Goal: Book appointment/travel/reservation

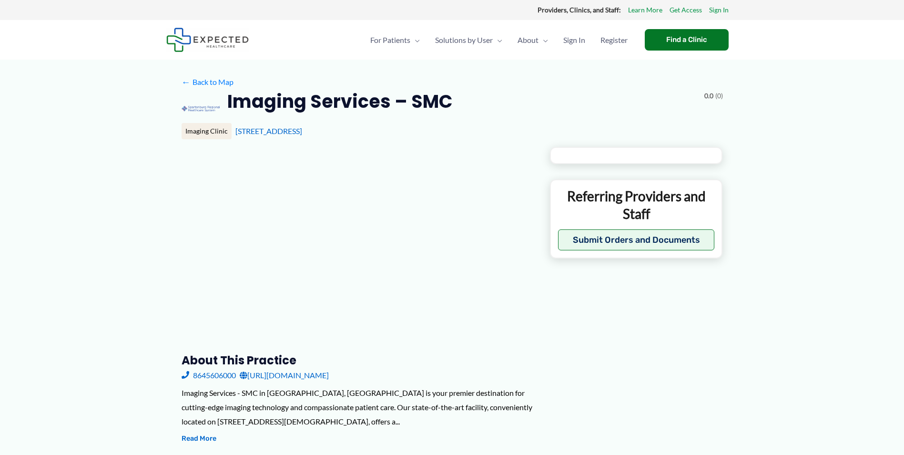
type input "**********"
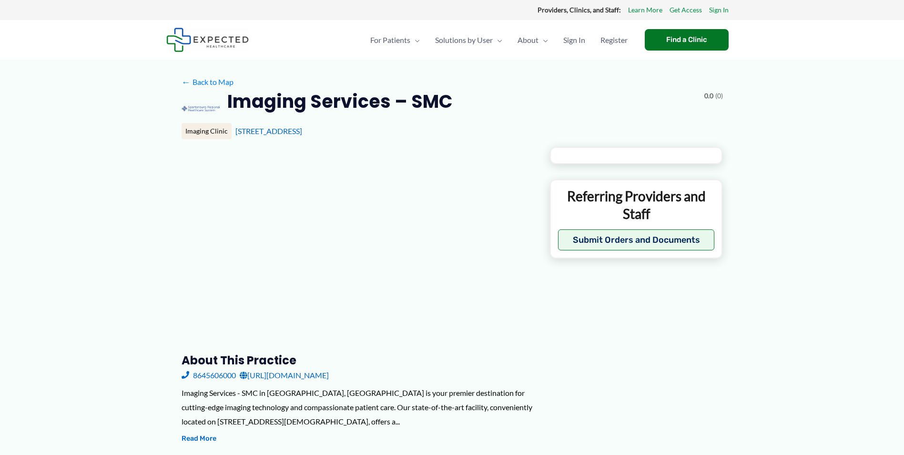
type input "**********"
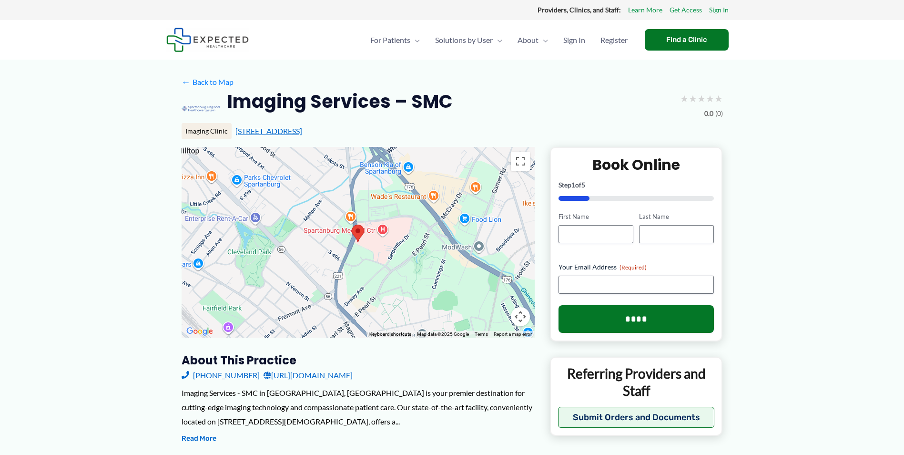
click at [278, 131] on link "[STREET_ADDRESS]" at bounding box center [268, 130] width 67 height 9
